Goal: Information Seeking & Learning: Learn about a topic

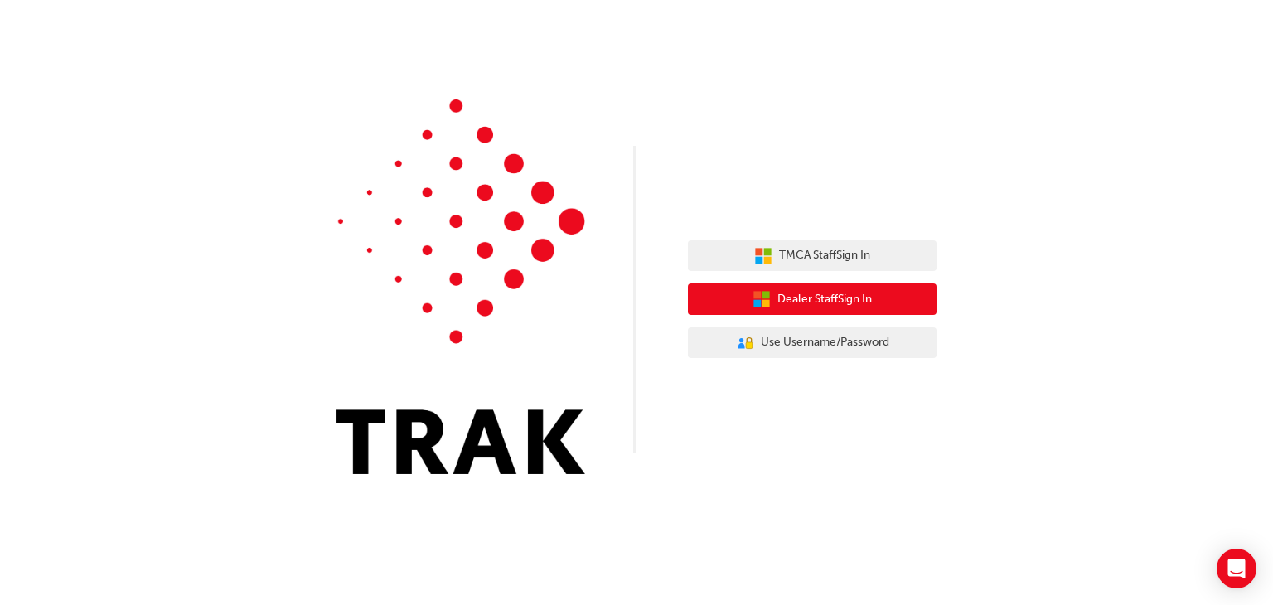
click at [801, 298] on span "Dealer Staff Sign In" at bounding box center [824, 299] width 94 height 19
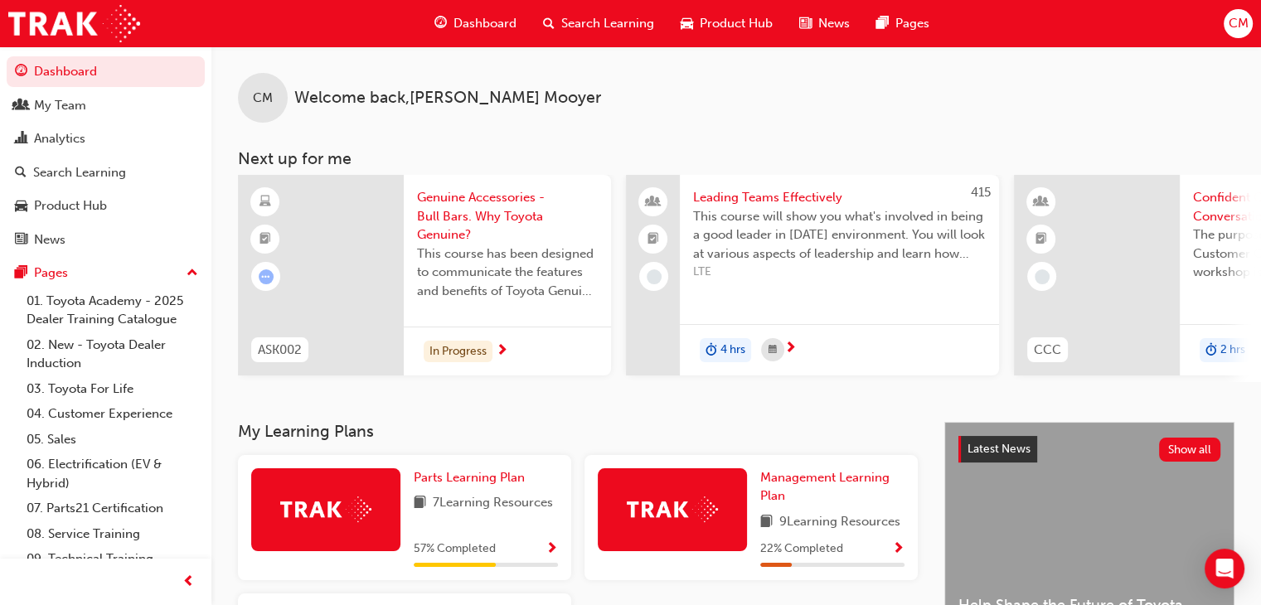
click at [404, 346] on div "In Progress" at bounding box center [507, 352] width 207 height 50
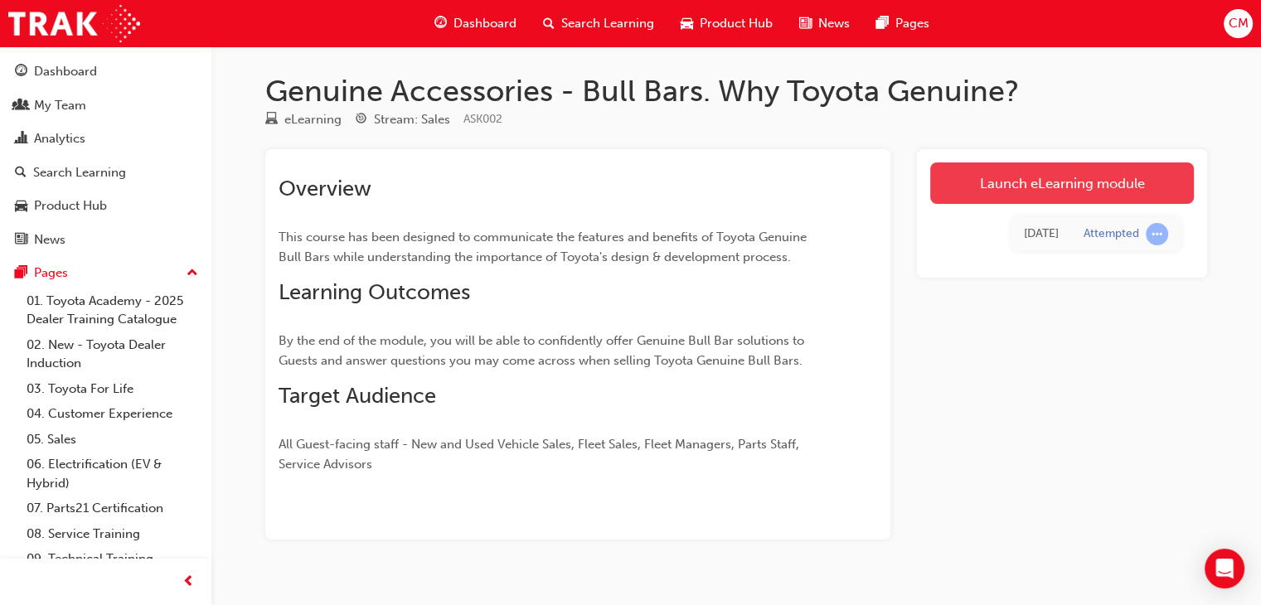
click at [1082, 186] on link "Launch eLearning module" at bounding box center [1062, 182] width 264 height 41
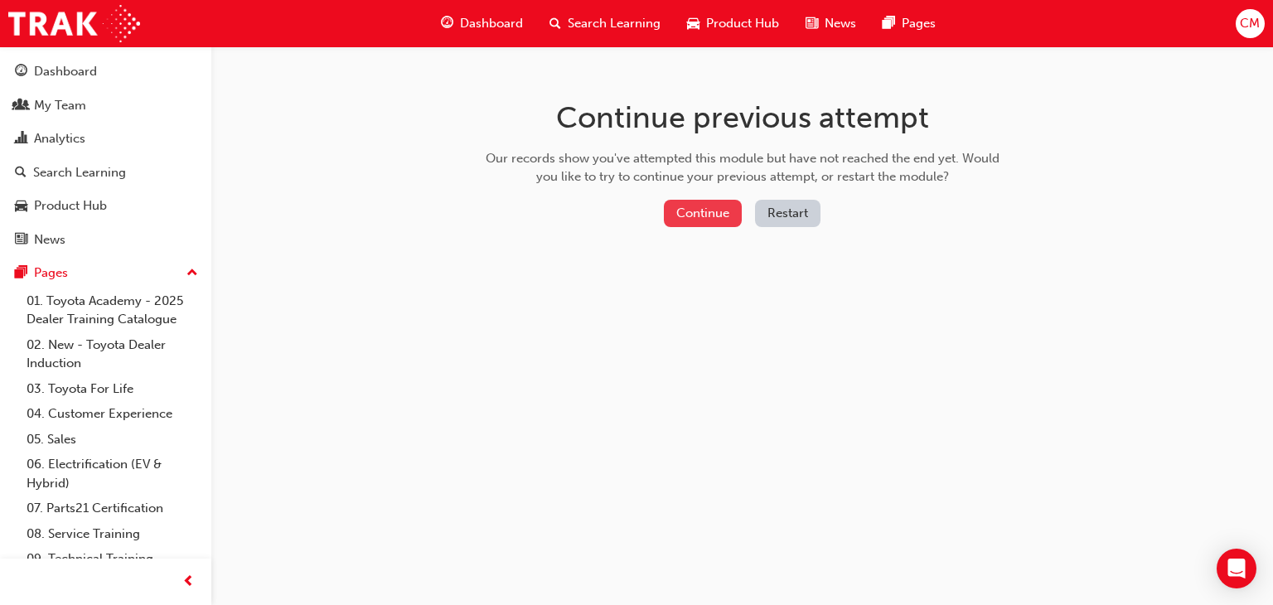
click at [714, 219] on button "Continue" at bounding box center [703, 213] width 78 height 27
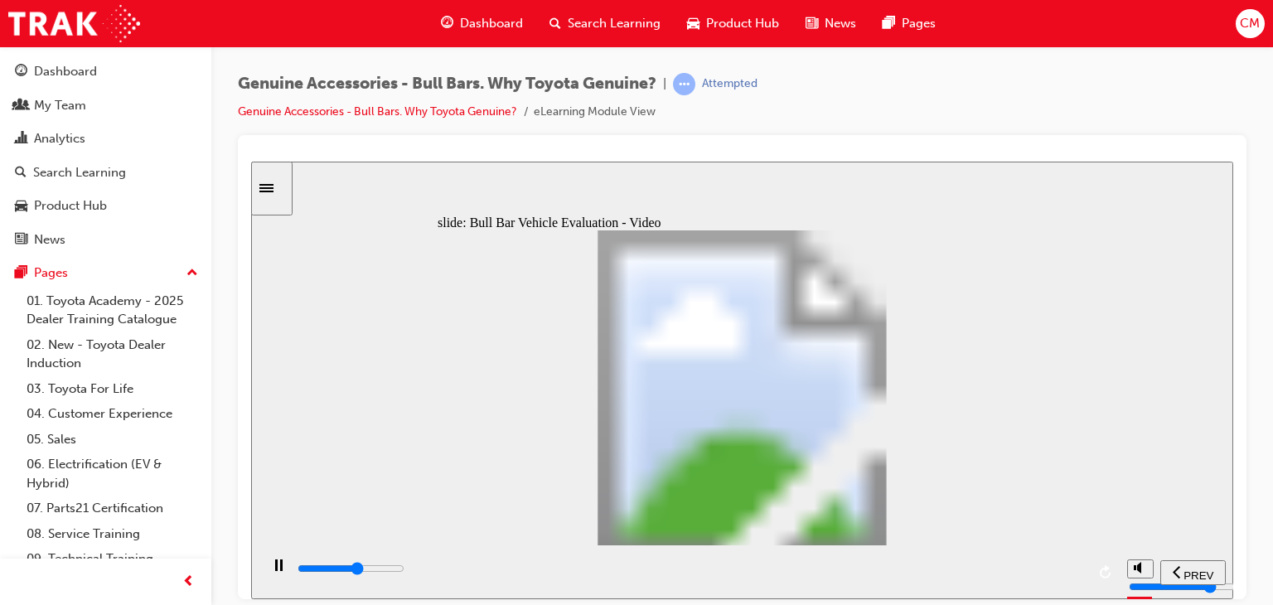
click at [420, 209] on div "slide: Bull Bar Vehicle Evaluation - Video Continue Pentagon 2 checklist icon 1…" at bounding box center [742, 380] width 982 height 438
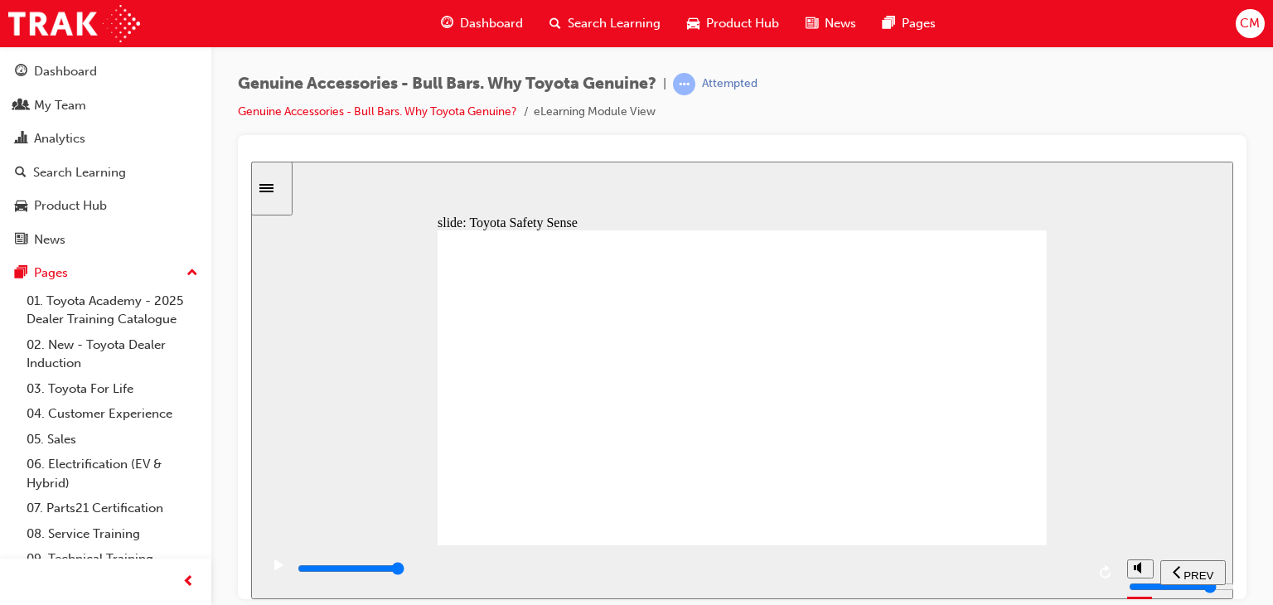
drag, startPoint x: 730, startPoint y: 518, endPoint x: 753, endPoint y: 520, distance: 22.4
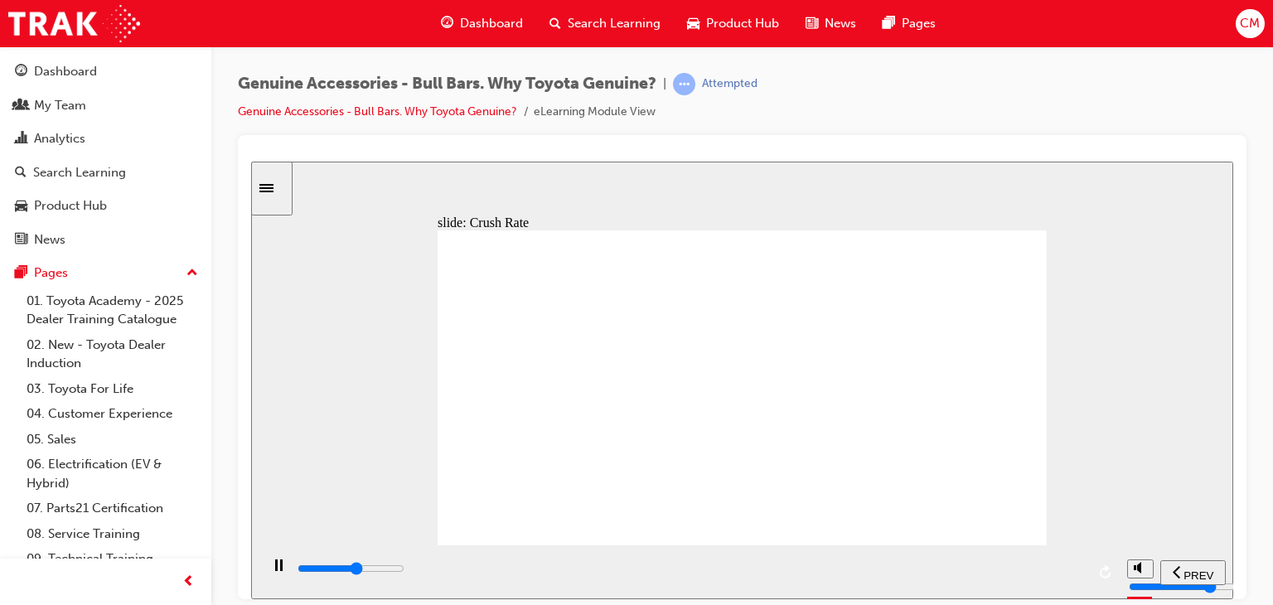
drag, startPoint x: 747, startPoint y: 519, endPoint x: 727, endPoint y: 524, distance: 20.5
drag, startPoint x: 728, startPoint y: 522, endPoint x: 764, endPoint y: 519, distance: 36.6
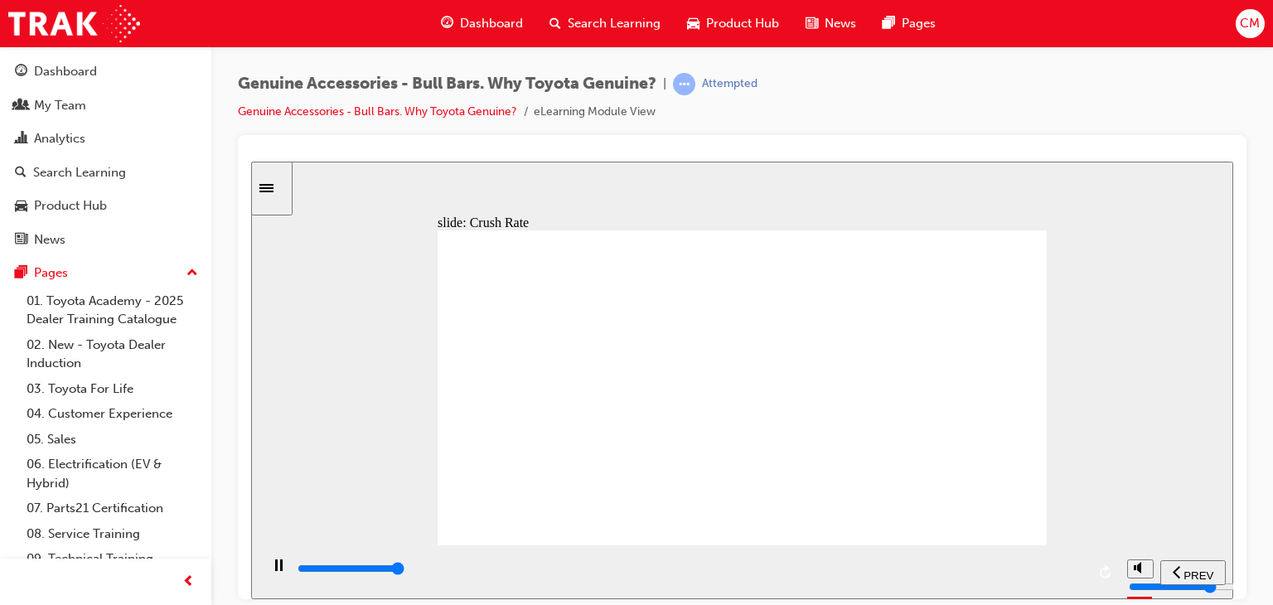
drag, startPoint x: 946, startPoint y: 500, endPoint x: 1061, endPoint y: 507, distance: 114.6
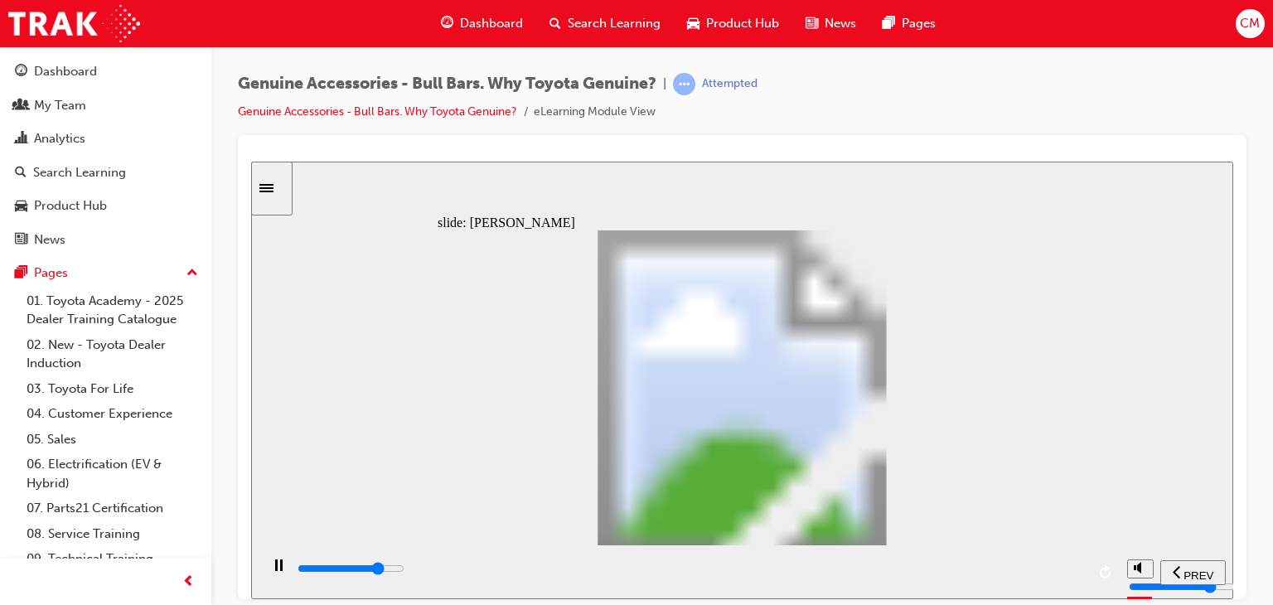
drag, startPoint x: 940, startPoint y: 349, endPoint x: 980, endPoint y: 407, distance: 70.3
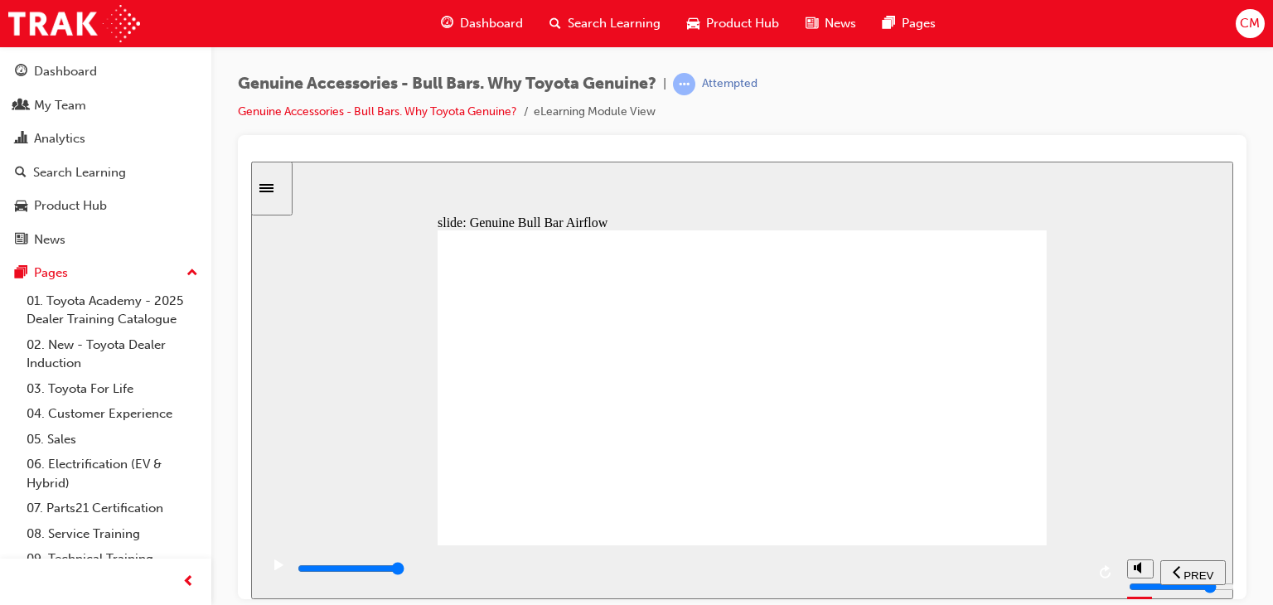
drag, startPoint x: 524, startPoint y: 512, endPoint x: 540, endPoint y: 511, distance: 16.6
drag, startPoint x: 540, startPoint y: 511, endPoint x: 514, endPoint y: 511, distance: 26.5
drag, startPoint x: 514, startPoint y: 511, endPoint x: 560, endPoint y: 510, distance: 46.4
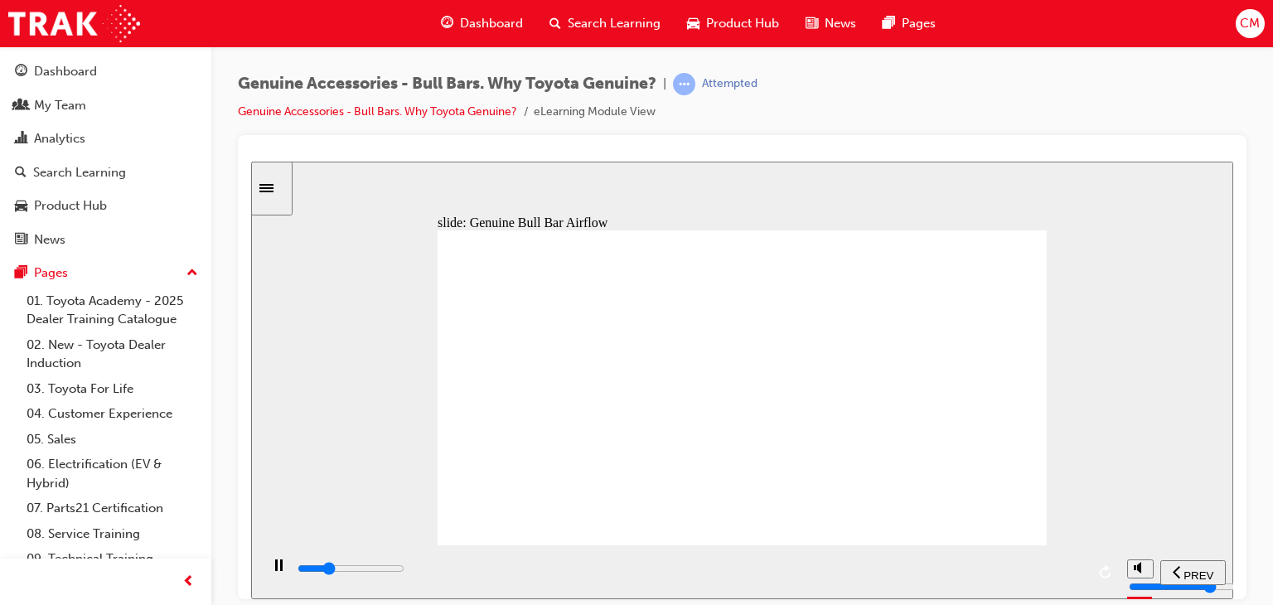
drag, startPoint x: 560, startPoint y: 510, endPoint x: 540, endPoint y: 510, distance: 19.9
drag, startPoint x: 540, startPoint y: 510, endPoint x: 563, endPoint y: 509, distance: 22.4
drag, startPoint x: 938, startPoint y: 498, endPoint x: 1057, endPoint y: 453, distance: 127.0
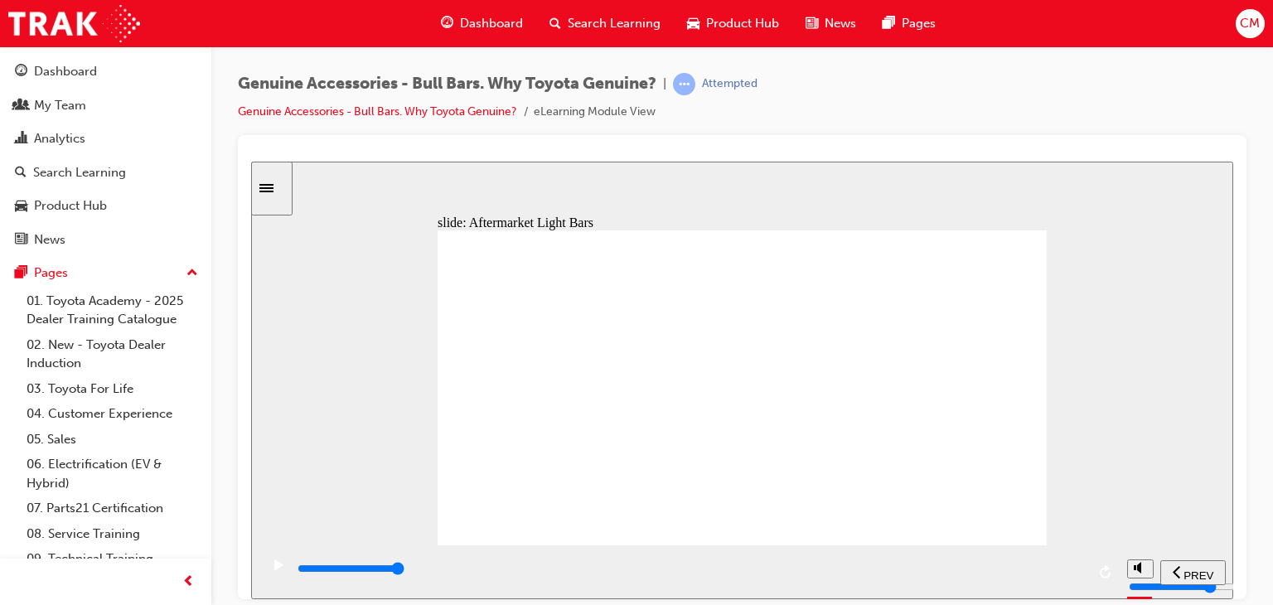
click at [1054, 402] on div "slide: Aftermarket Light Bars The combination of this Aftermarket Bull Bar and …" at bounding box center [742, 380] width 982 height 438
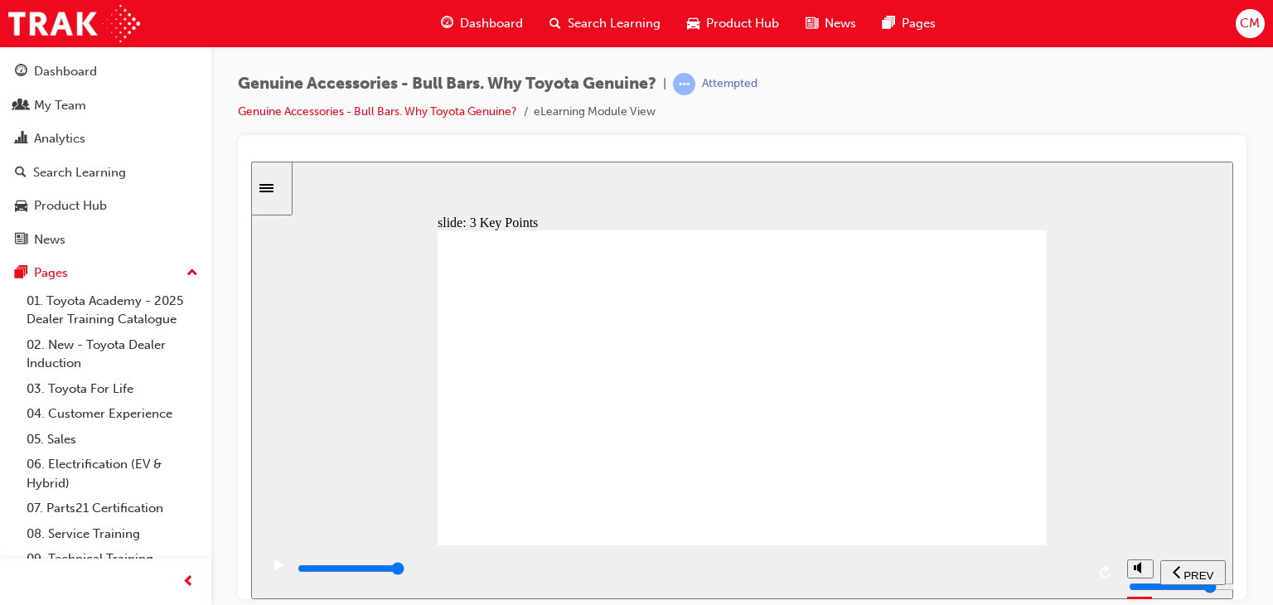
type input "7600"
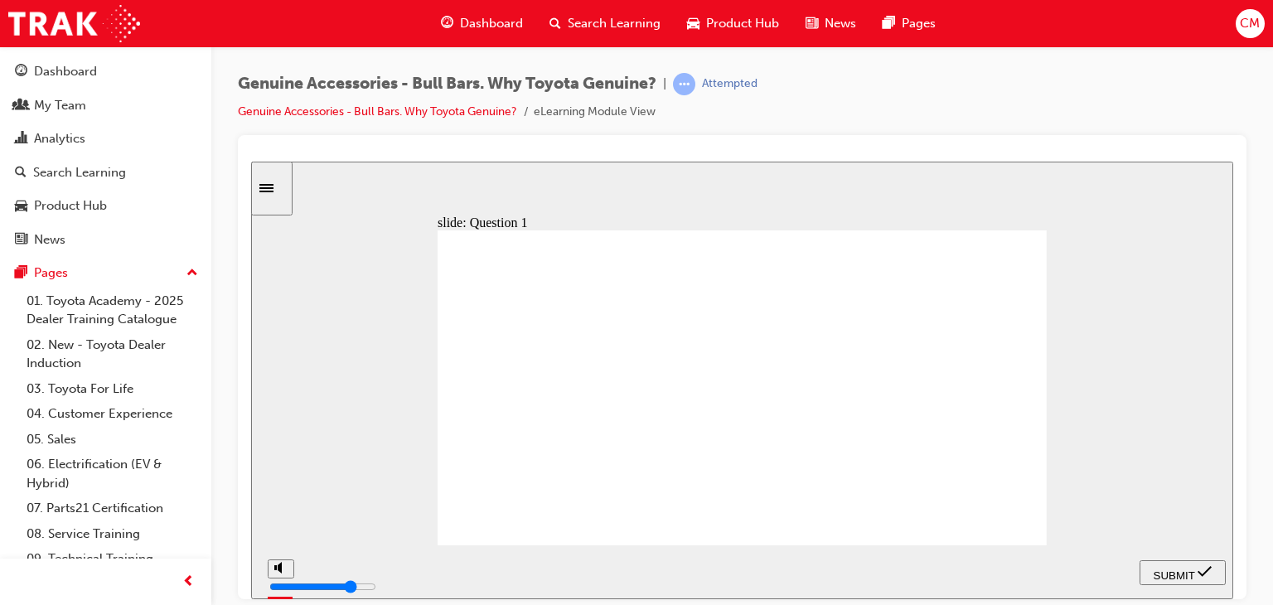
radio input "true"
click at [1179, 569] on span "SUBMIT" at bounding box center [1174, 575] width 41 height 12
radio input "true"
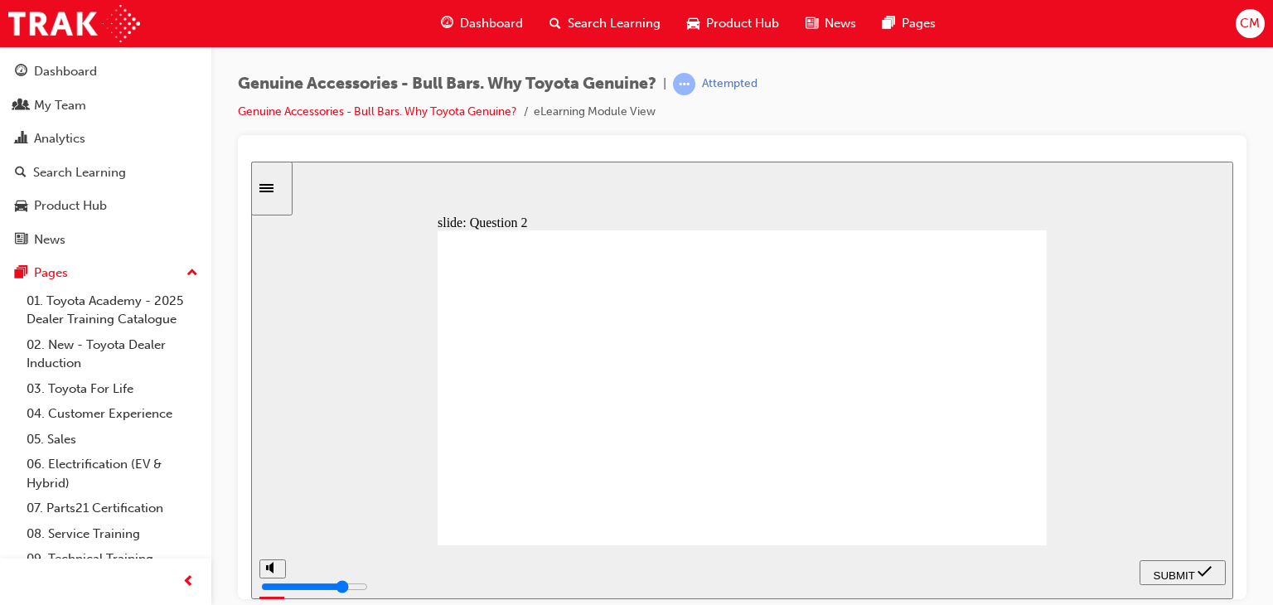
drag, startPoint x: 1183, startPoint y: 569, endPoint x: 1174, endPoint y: 569, distance: 9.1
click at [1183, 569] on span "SUBMIT" at bounding box center [1174, 575] width 41 height 12
click at [895, 94] on div "Genuine Accessories - Bull Bars. Why Toyota Genuine? | Attempted Genuine Access…" at bounding box center [742, 104] width 1009 height 62
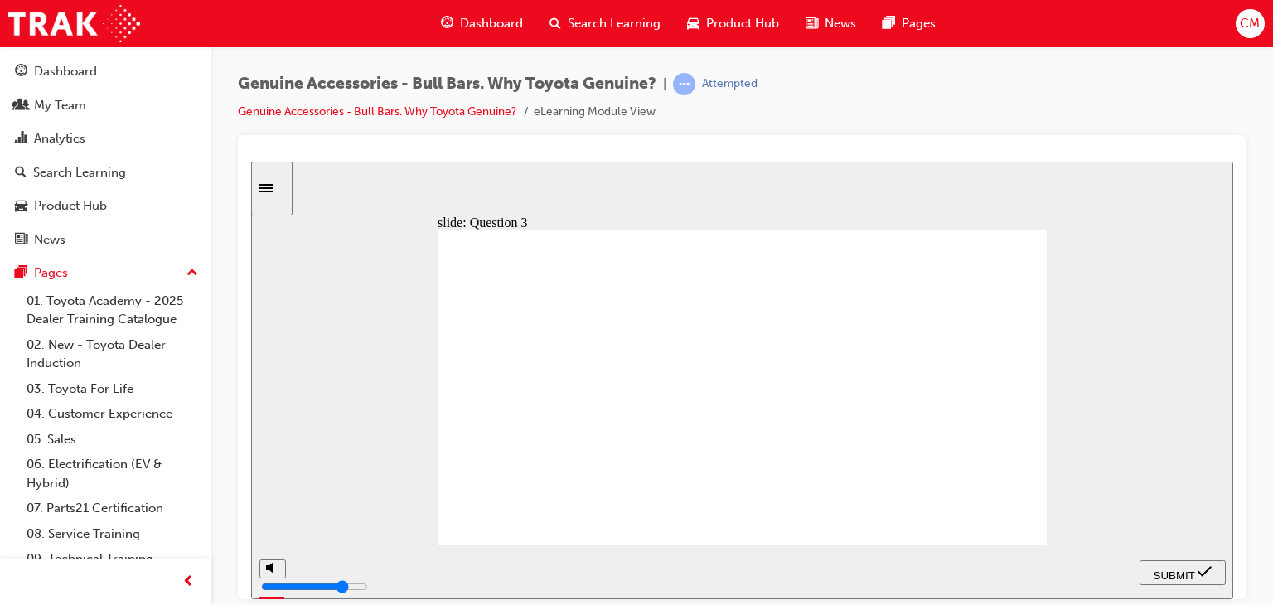
radio input "true"
click at [1179, 573] on span "SUBMIT" at bounding box center [1174, 575] width 41 height 12
radio input "true"
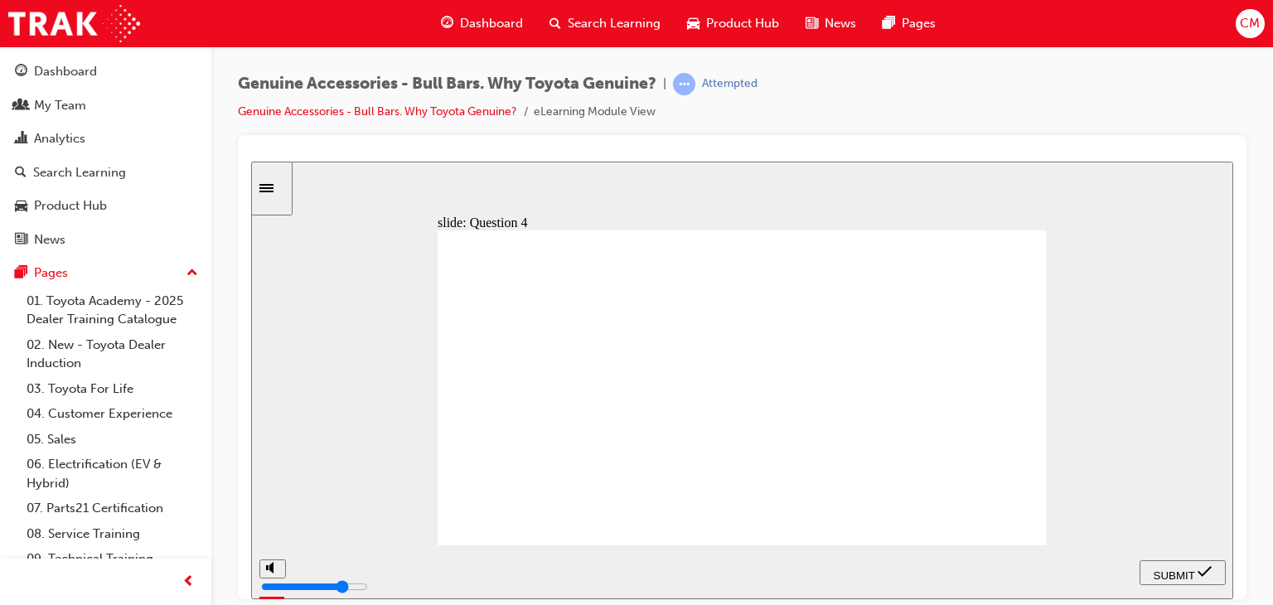
click at [1176, 571] on span "SUBMIT" at bounding box center [1174, 575] width 41 height 12
radio input "true"
click at [1188, 569] on span "SUBMIT" at bounding box center [1174, 575] width 41 height 12
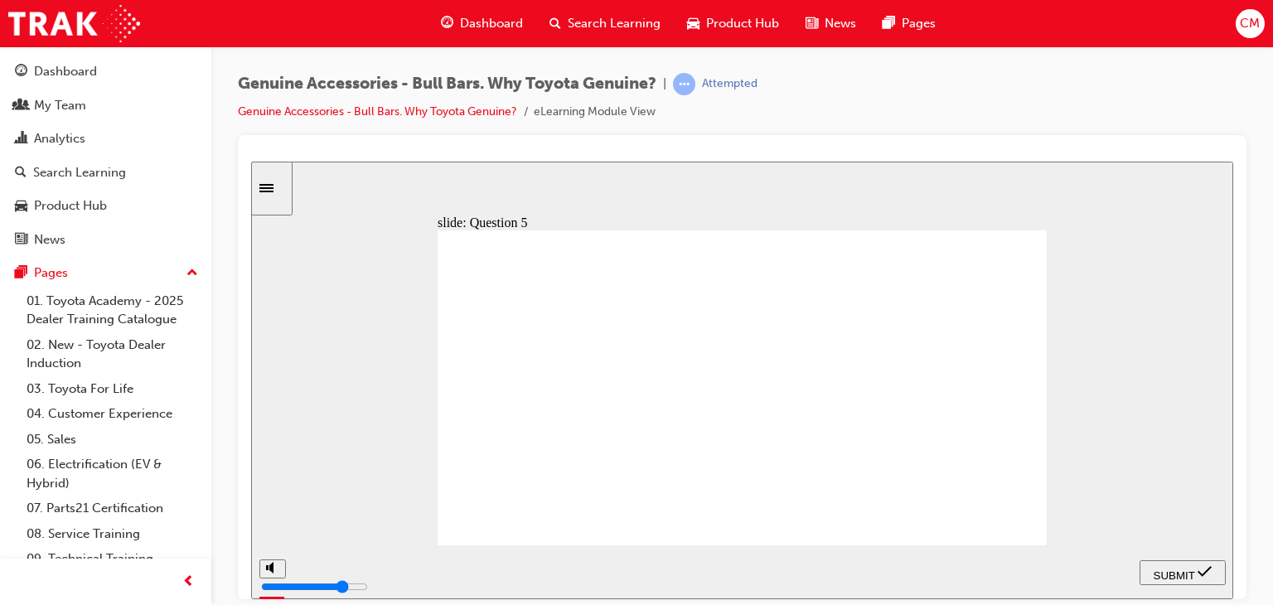
radio input "true"
click at [1174, 571] on span "SUBMIT" at bounding box center [1174, 575] width 41 height 12
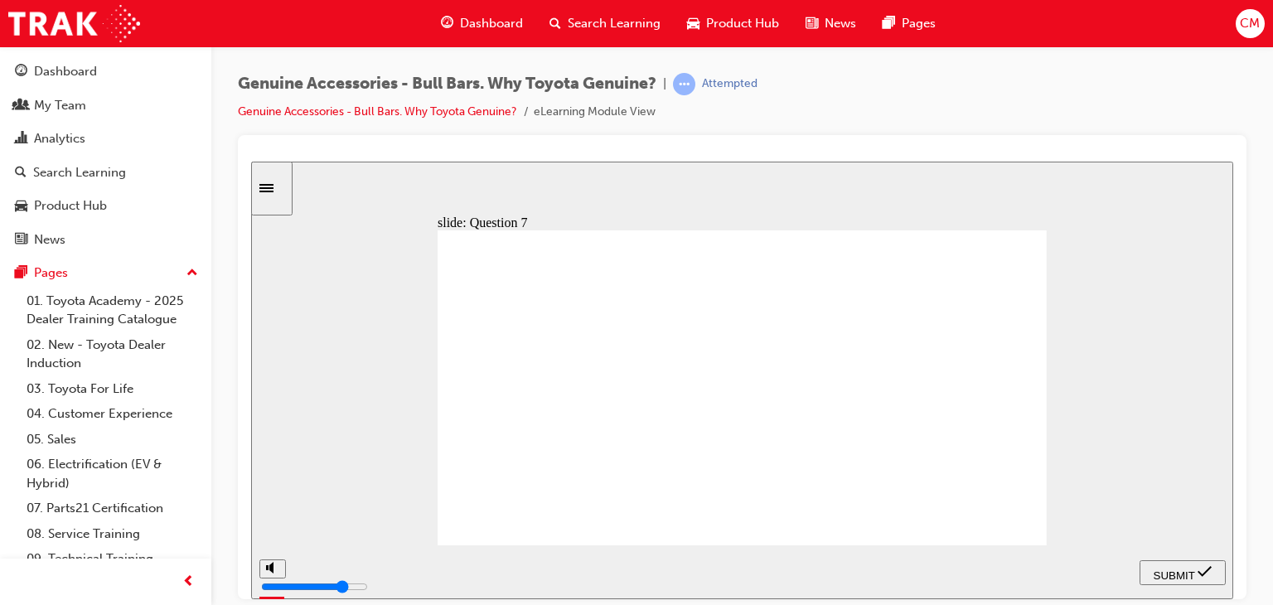
radio input "true"
click at [1184, 570] on span "SUBMIT" at bounding box center [1174, 575] width 41 height 12
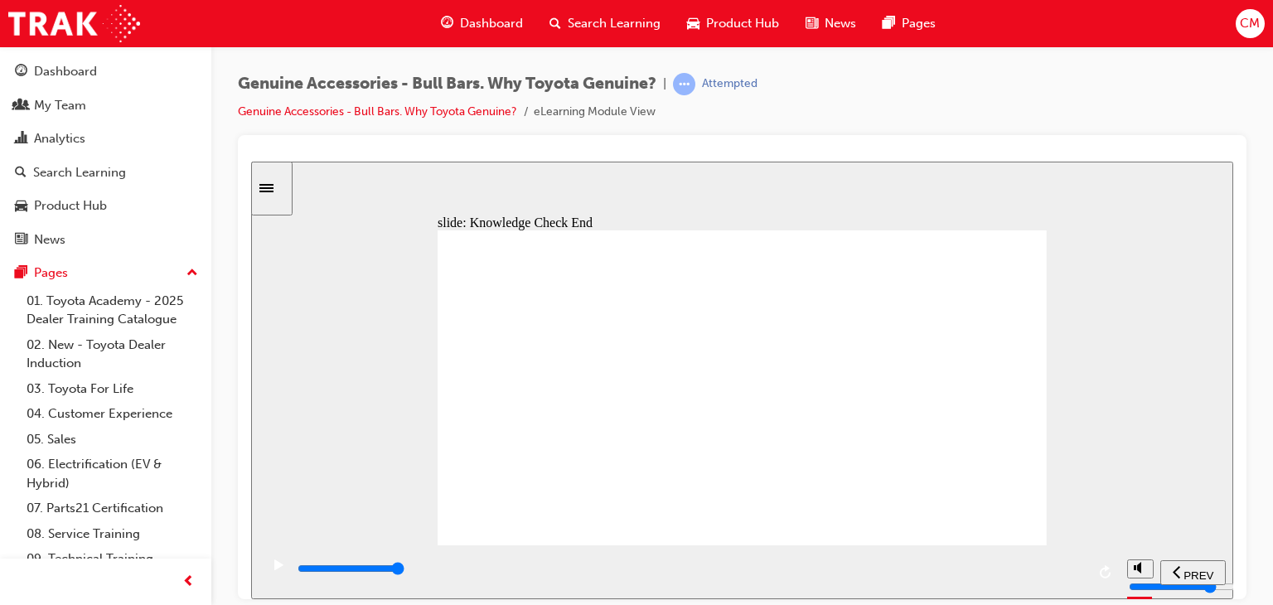
type input "23000"
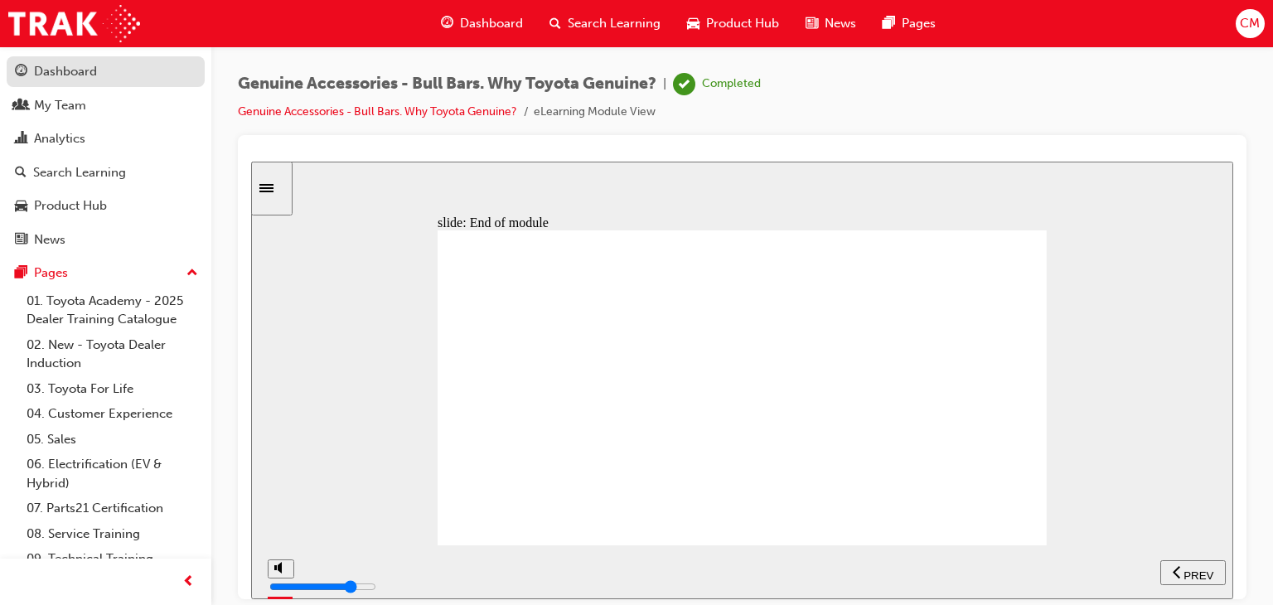
click at [63, 77] on div "Dashboard" at bounding box center [65, 71] width 63 height 19
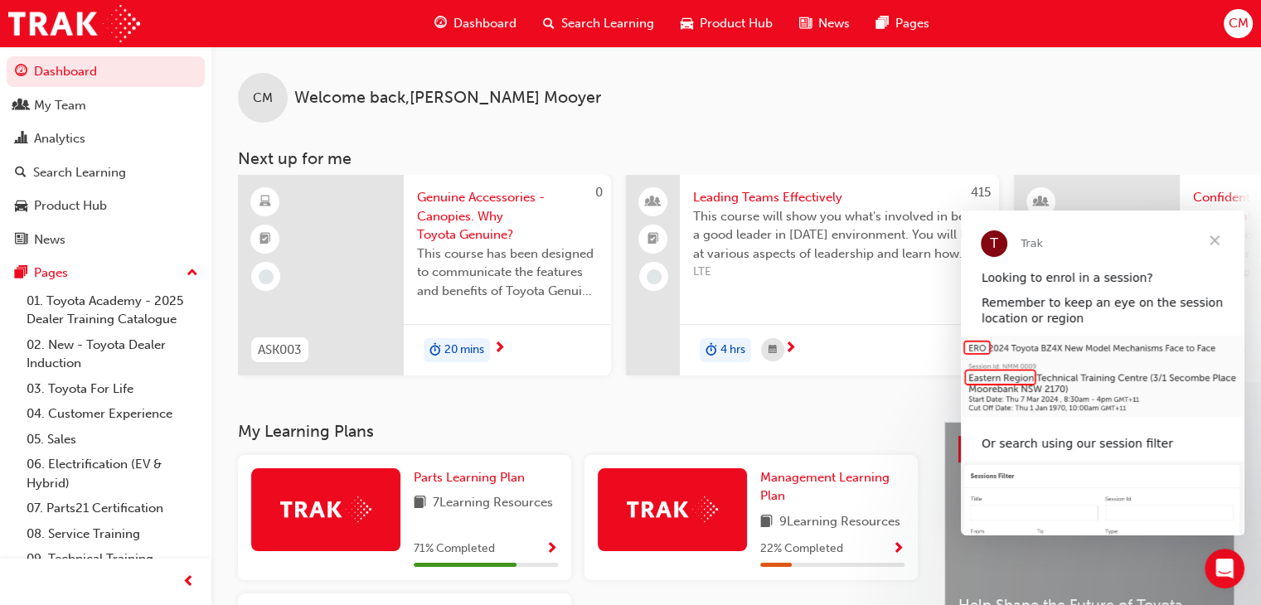
click at [1213, 240] on span "Close" at bounding box center [1214, 241] width 60 height 60
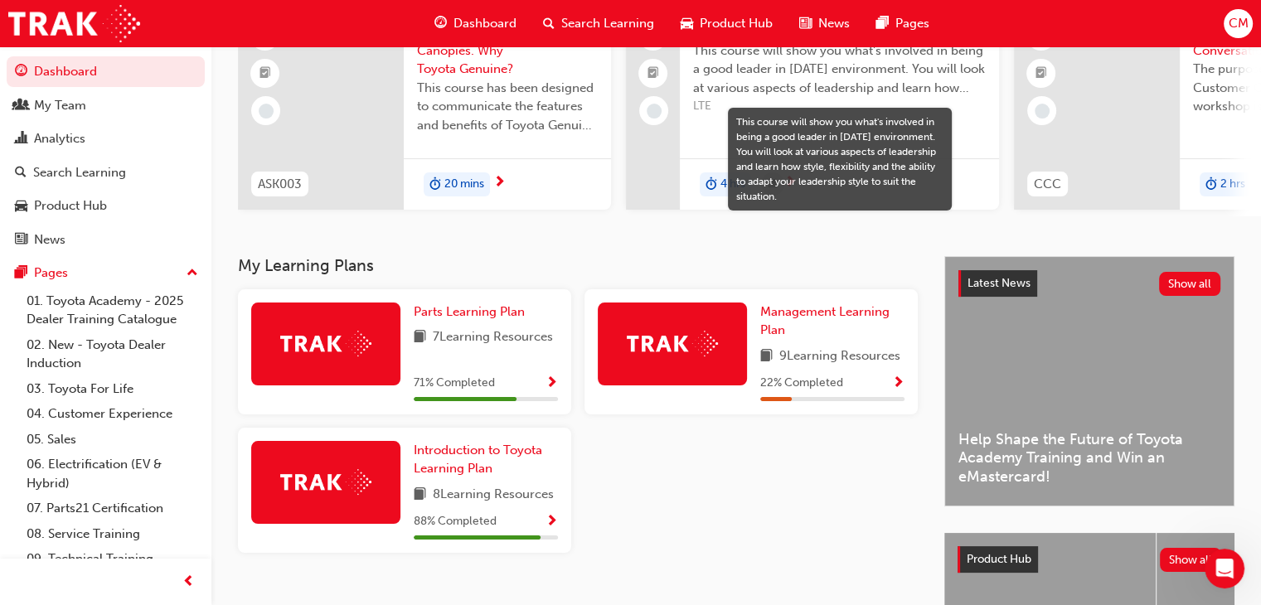
scroll to position [249, 0]
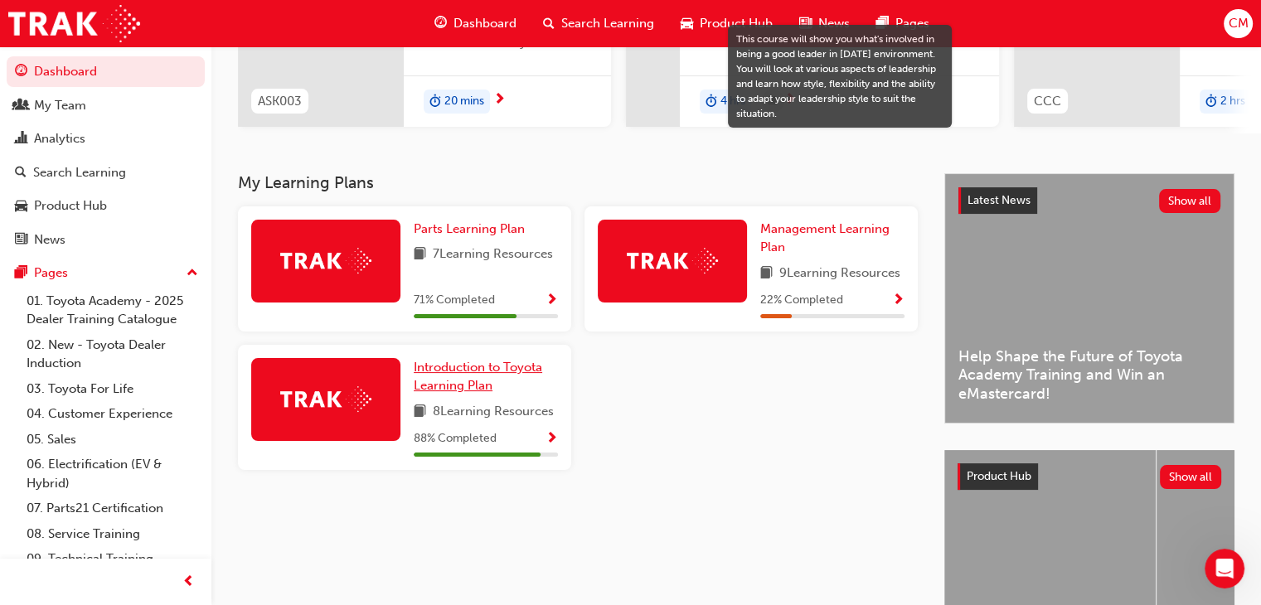
click at [445, 373] on span "Introduction to Toyota Learning Plan" at bounding box center [478, 377] width 128 height 34
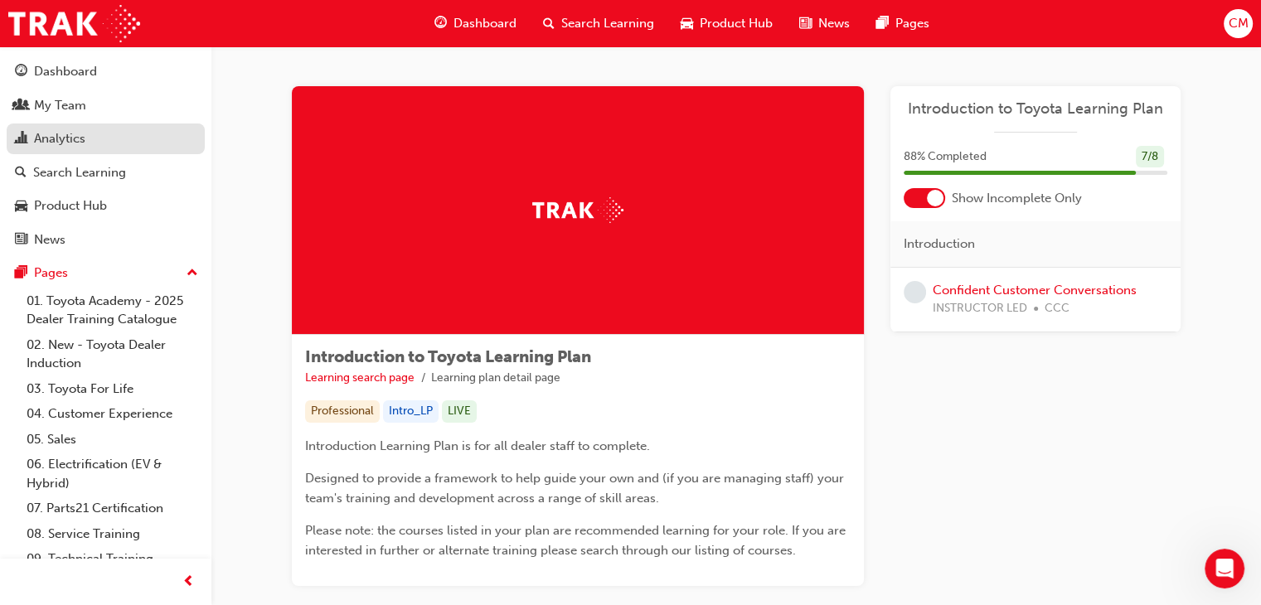
click at [59, 135] on div "Analytics" at bounding box center [59, 138] width 51 height 19
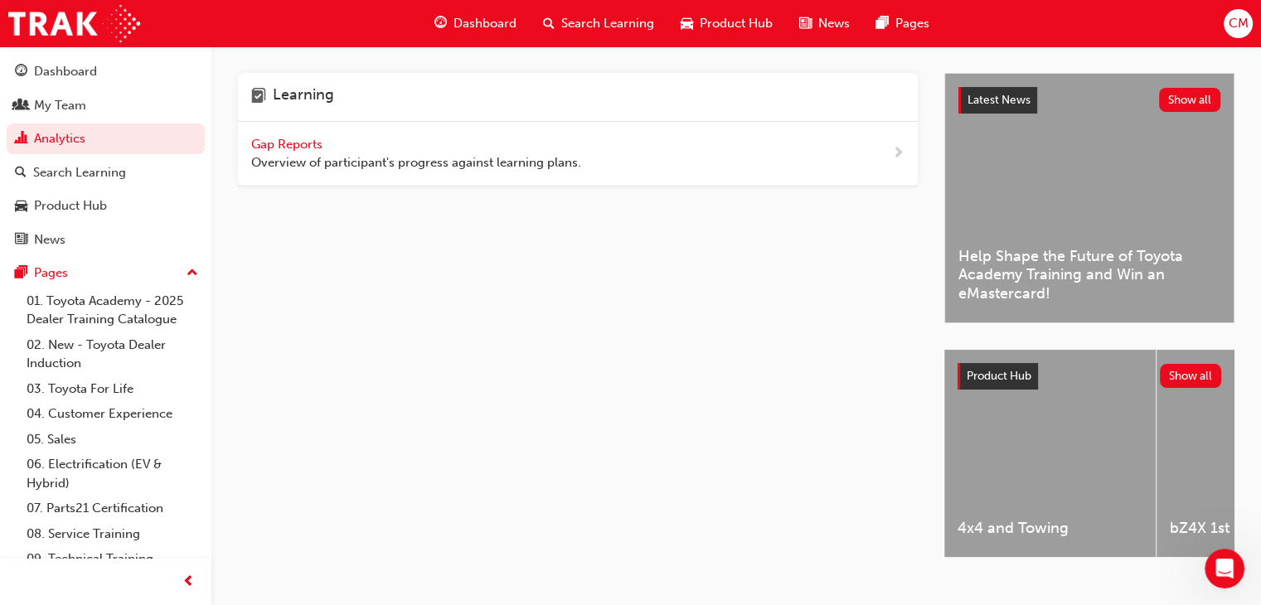
click at [897, 152] on span "next-icon" at bounding box center [898, 153] width 12 height 21
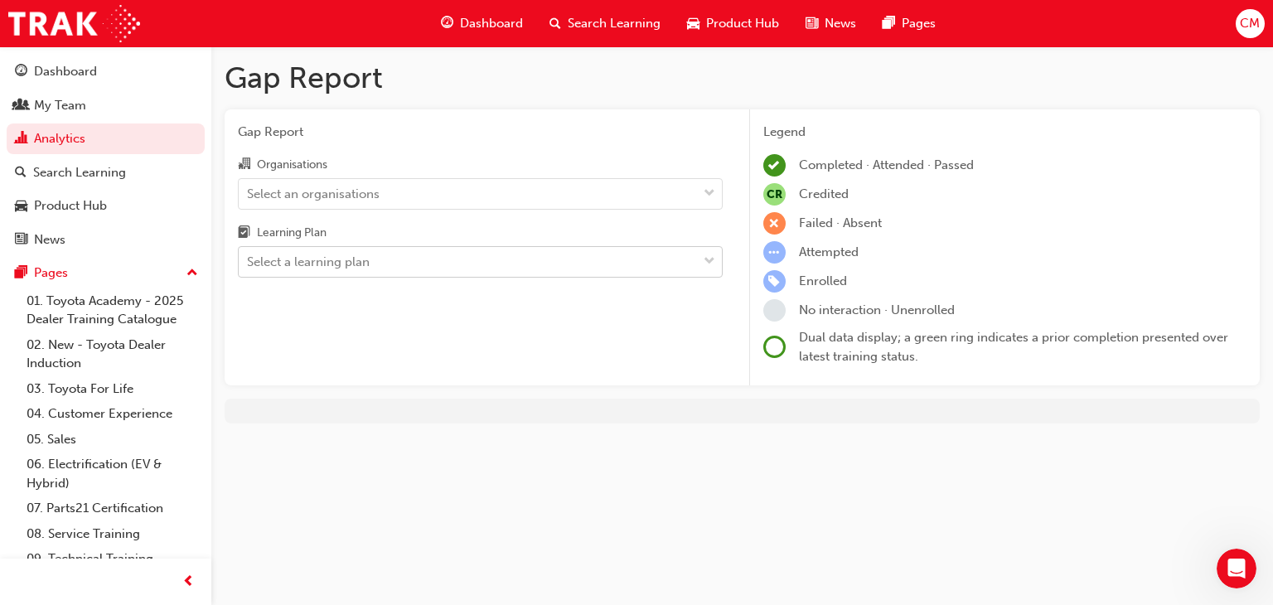
click at [625, 259] on div "Select a learning plan" at bounding box center [468, 262] width 458 height 29
click at [249, 259] on input "Learning Plan Select a learning plan" at bounding box center [248, 261] width 2 height 14
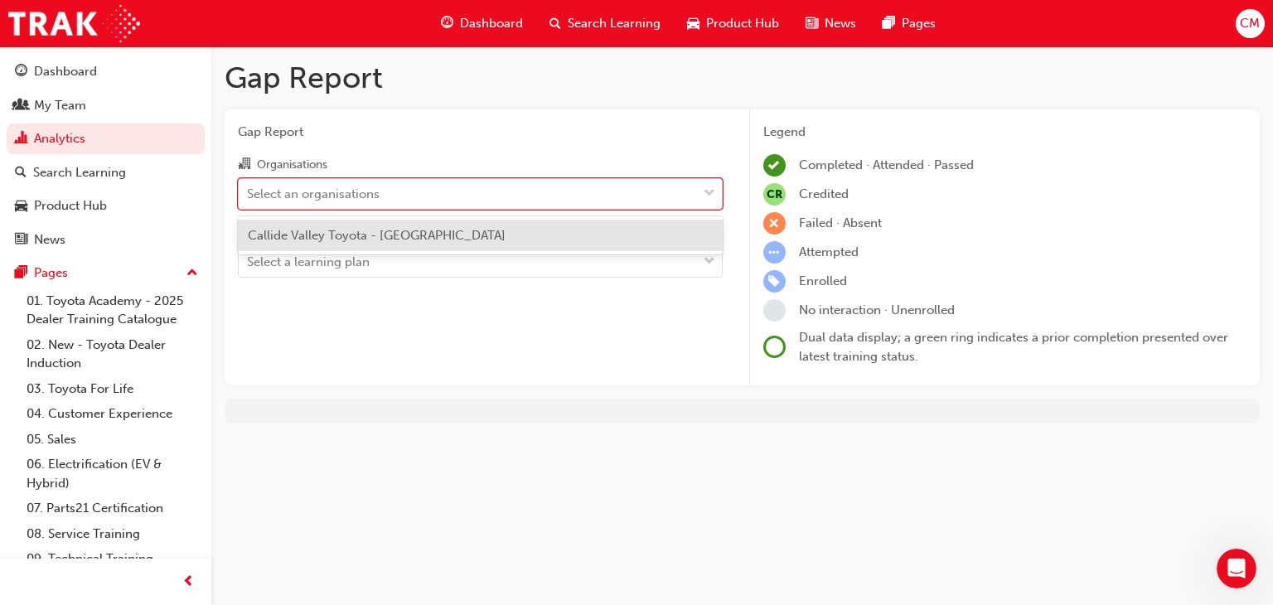
click at [339, 189] on div "Select an organisations" at bounding box center [313, 193] width 133 height 19
click at [249, 189] on input "Organisations option Callide Valley Toyota - BILOELA focused, 1 of 1. 1 result …" at bounding box center [248, 193] width 2 height 14
click at [341, 228] on span "Callide Valley Toyota - BILOELA" at bounding box center [377, 235] width 258 height 15
